Goal: Find contact information: Obtain details needed to contact an individual or organization

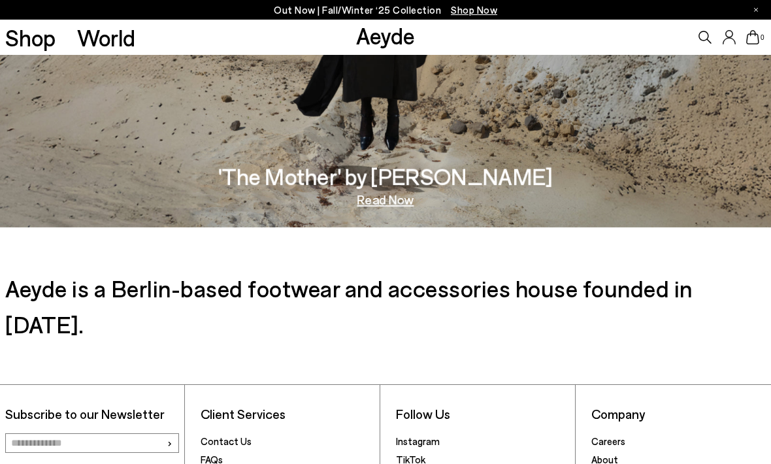
scroll to position [1879, 0]
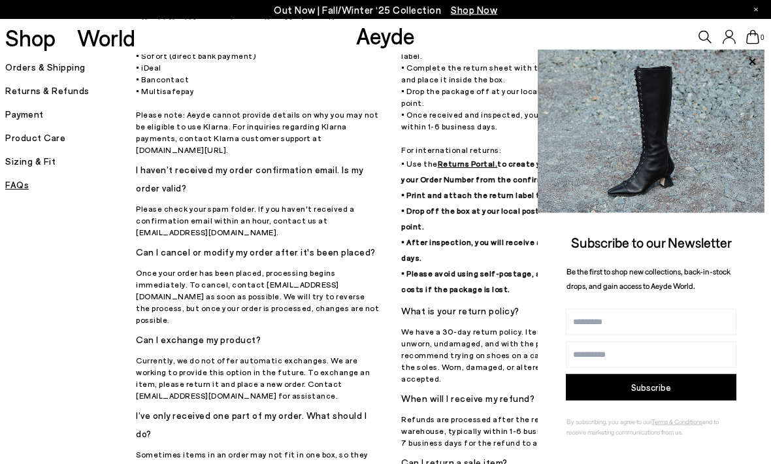
scroll to position [125, 0]
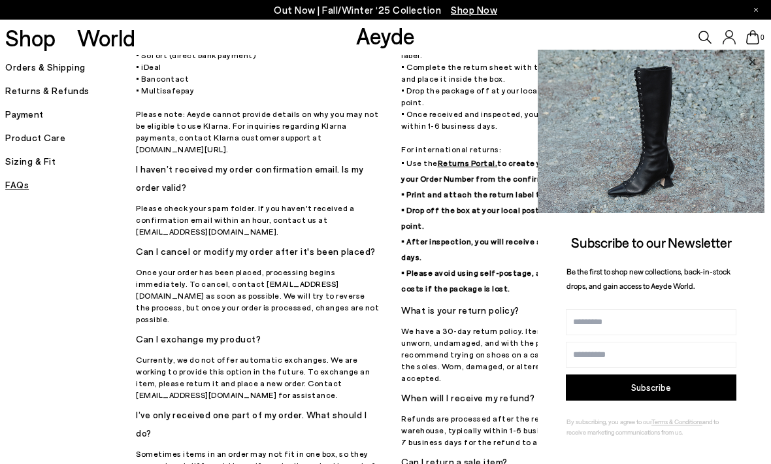
click at [752, 71] on icon at bounding box center [751, 62] width 17 height 17
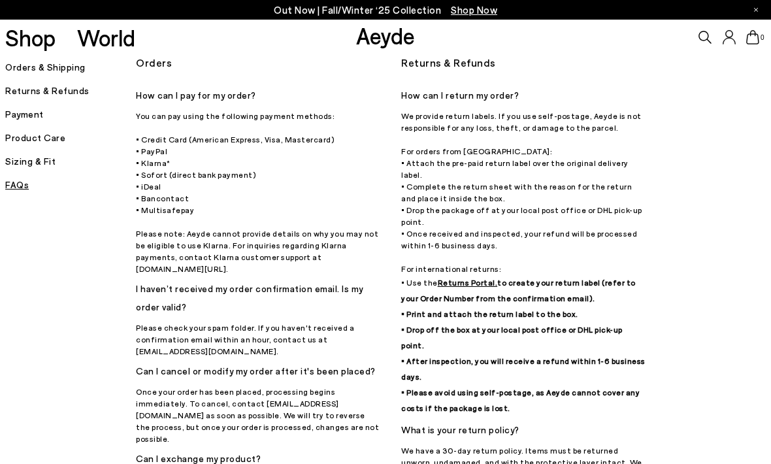
scroll to position [0, 0]
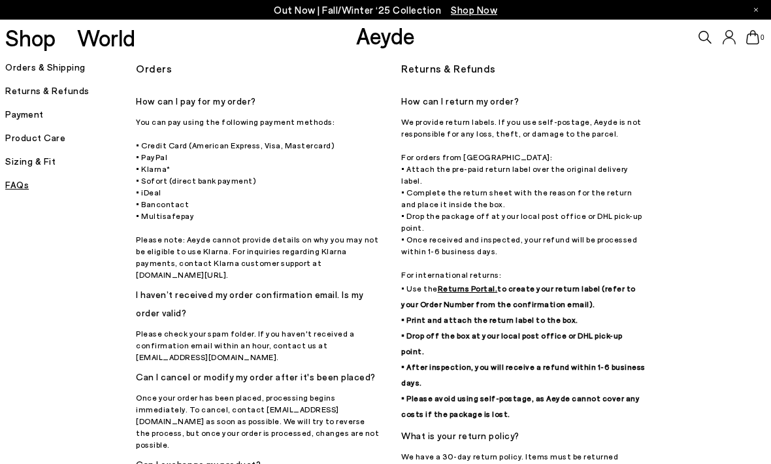
click at [67, 91] on h5 "Returns & Refunds" at bounding box center [70, 91] width 131 height 18
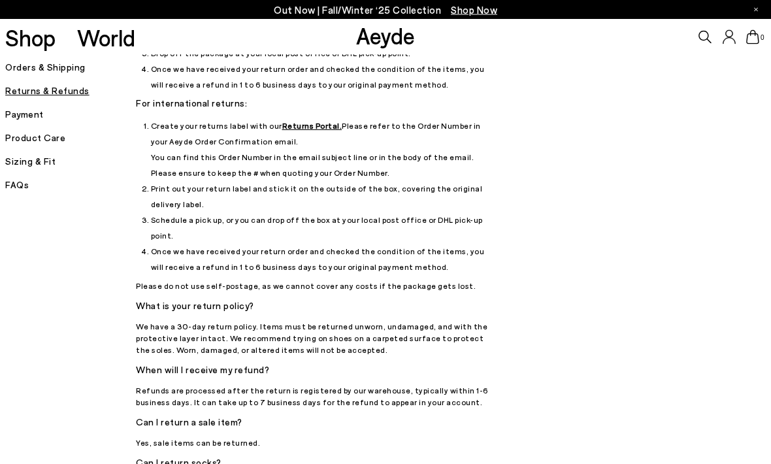
scroll to position [186, 0]
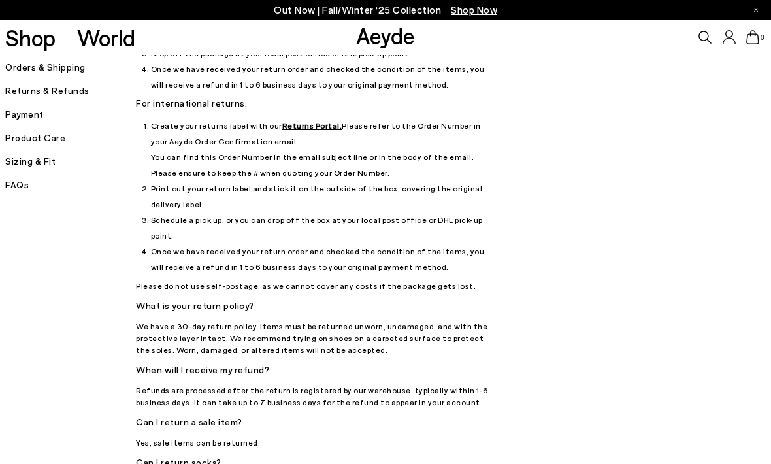
click at [37, 138] on h5 "Product Care" at bounding box center [70, 138] width 131 height 18
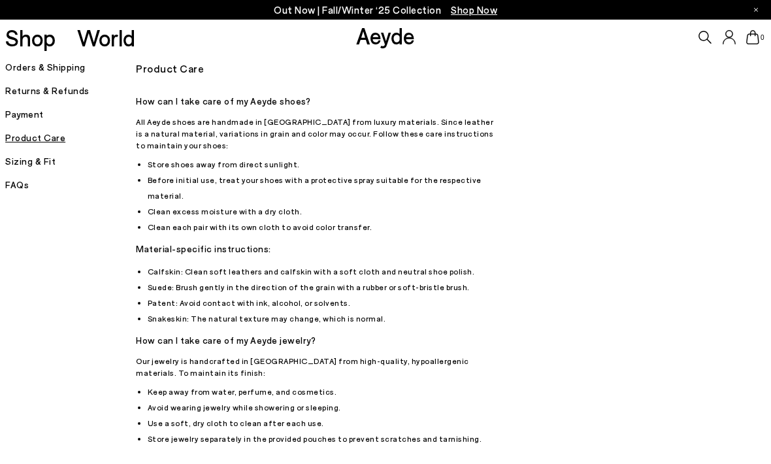
click at [16, 184] on h5 "FAQs" at bounding box center [70, 185] width 131 height 18
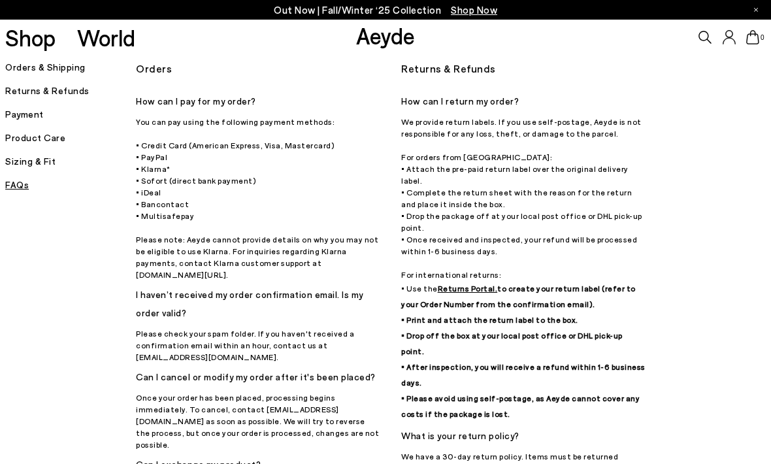
click at [28, 88] on h5 "Returns & Refunds" at bounding box center [70, 91] width 131 height 18
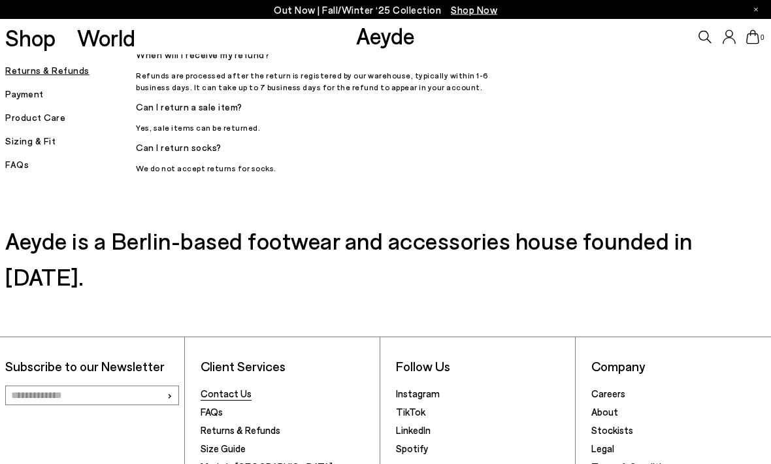
scroll to position [500, 0]
click at [229, 388] on link "Contact Us" at bounding box center [226, 394] width 51 height 12
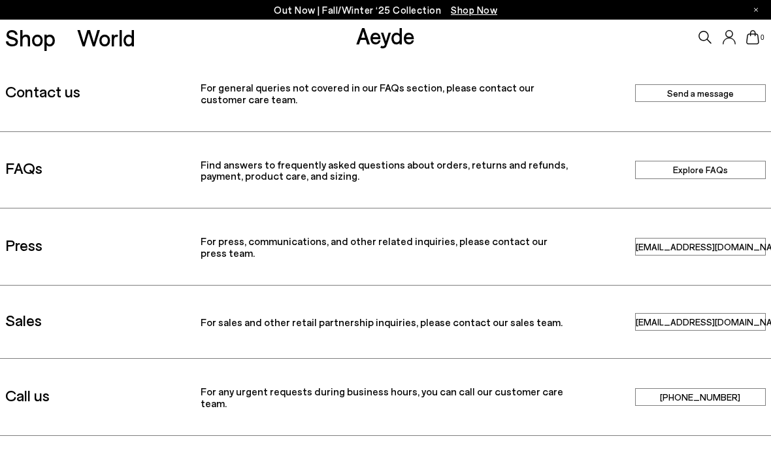
click at [691, 96] on link "Send a message" at bounding box center [700, 93] width 131 height 18
